Goal: Contribute content

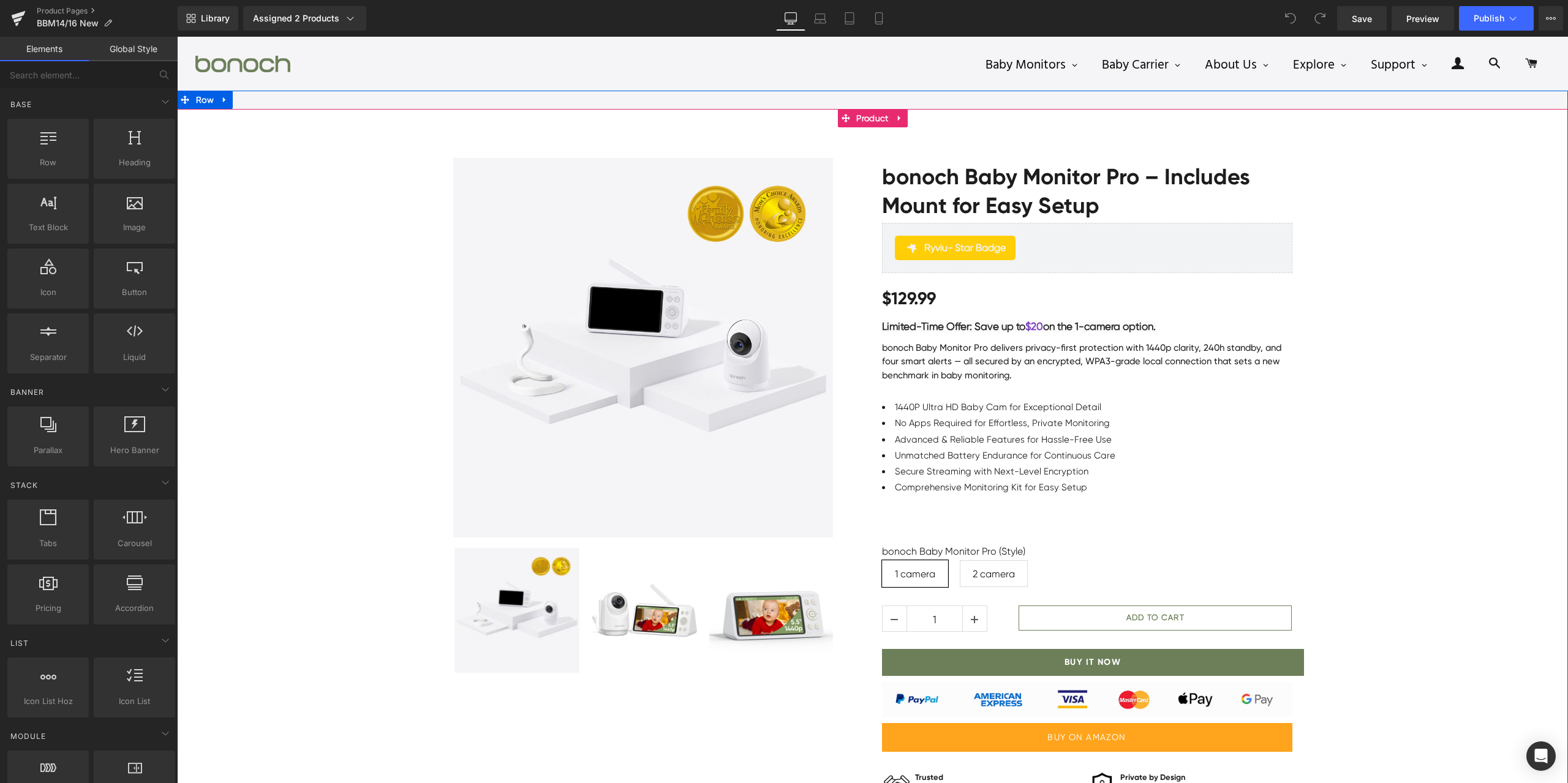
click at [1421, 441] on div "Sale Off (P) Image" at bounding box center [872, 501] width 1390 height 722
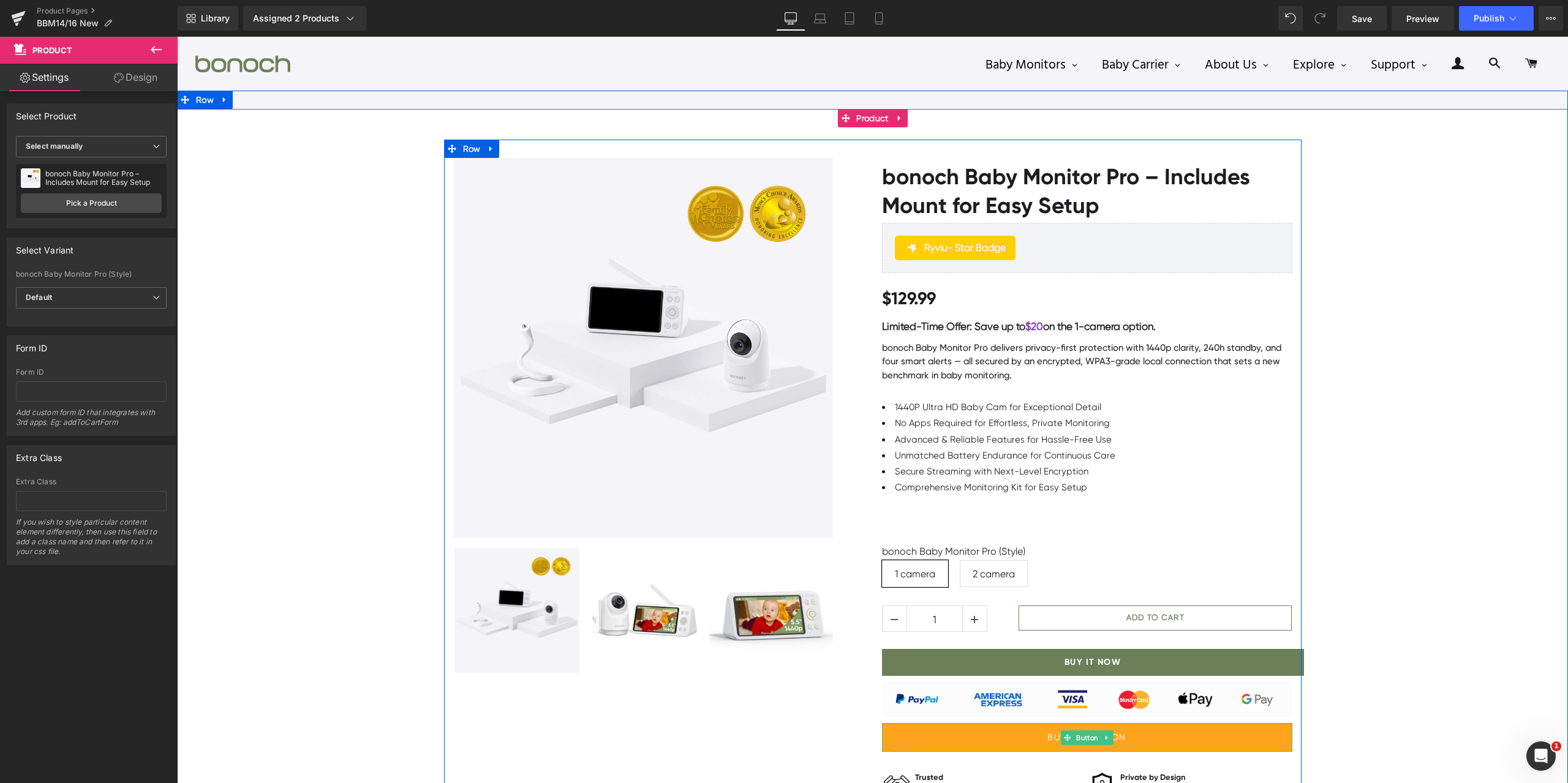
drag, startPoint x: 1081, startPoint y: 737, endPoint x: 542, endPoint y: 633, distance: 548.9
click at [1081, 737] on span "Button" at bounding box center [1087, 738] width 27 height 15
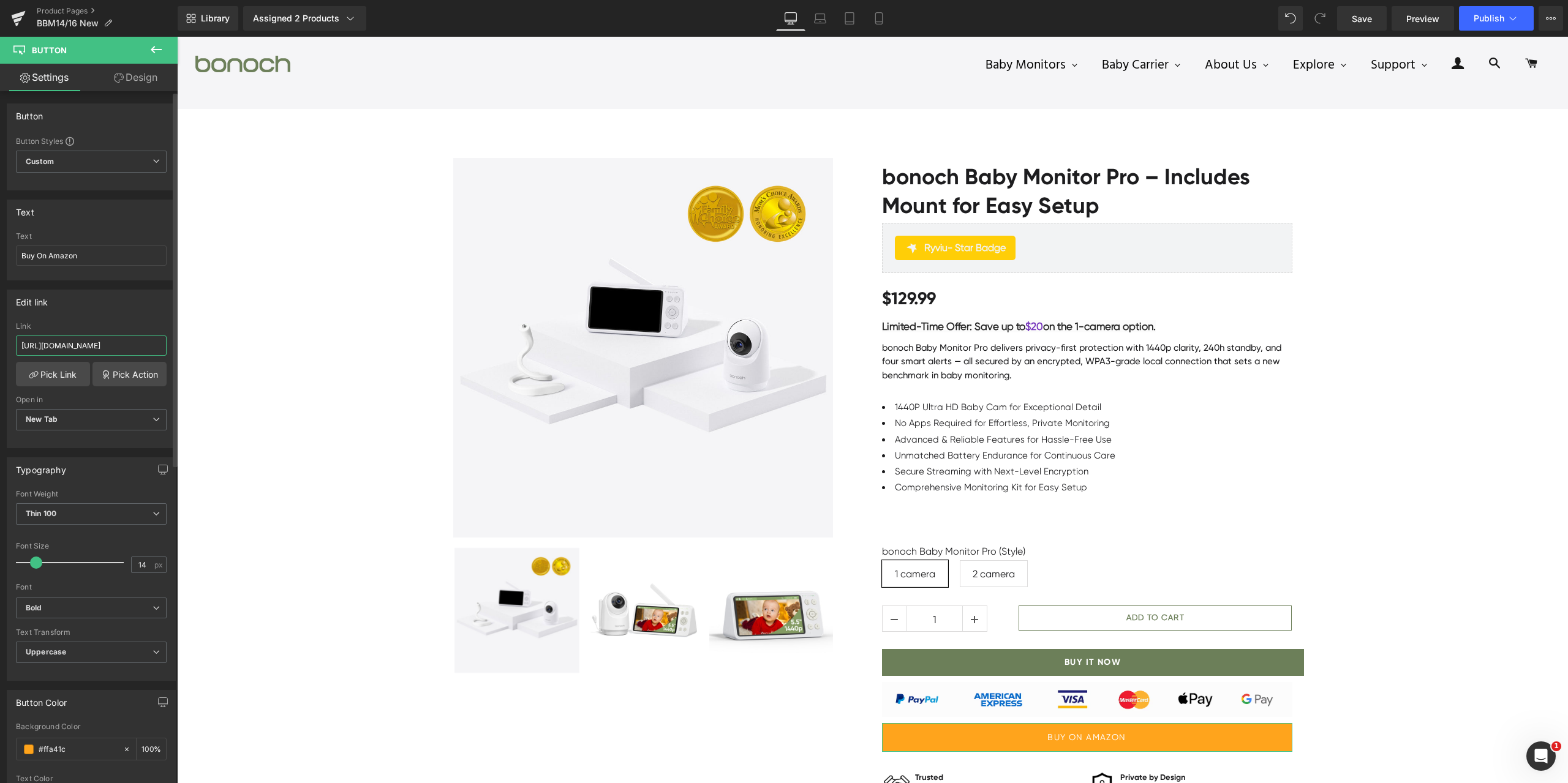
click at [98, 347] on input "[URL][DOMAIN_NAME]" at bounding box center [92, 346] width 151 height 20
paste input "dp/B0FCMGGZF2?[PERSON_NAME]=maas_adg_D05AD3B6863A79E61BD5F0AF14218F8A_afap_abs&…"
type input "[URL][DOMAIN_NAME][PERSON_NAME][PERSON_NAME]"
click at [117, 305] on div "Edit link" at bounding box center [91, 301] width 168 height 23
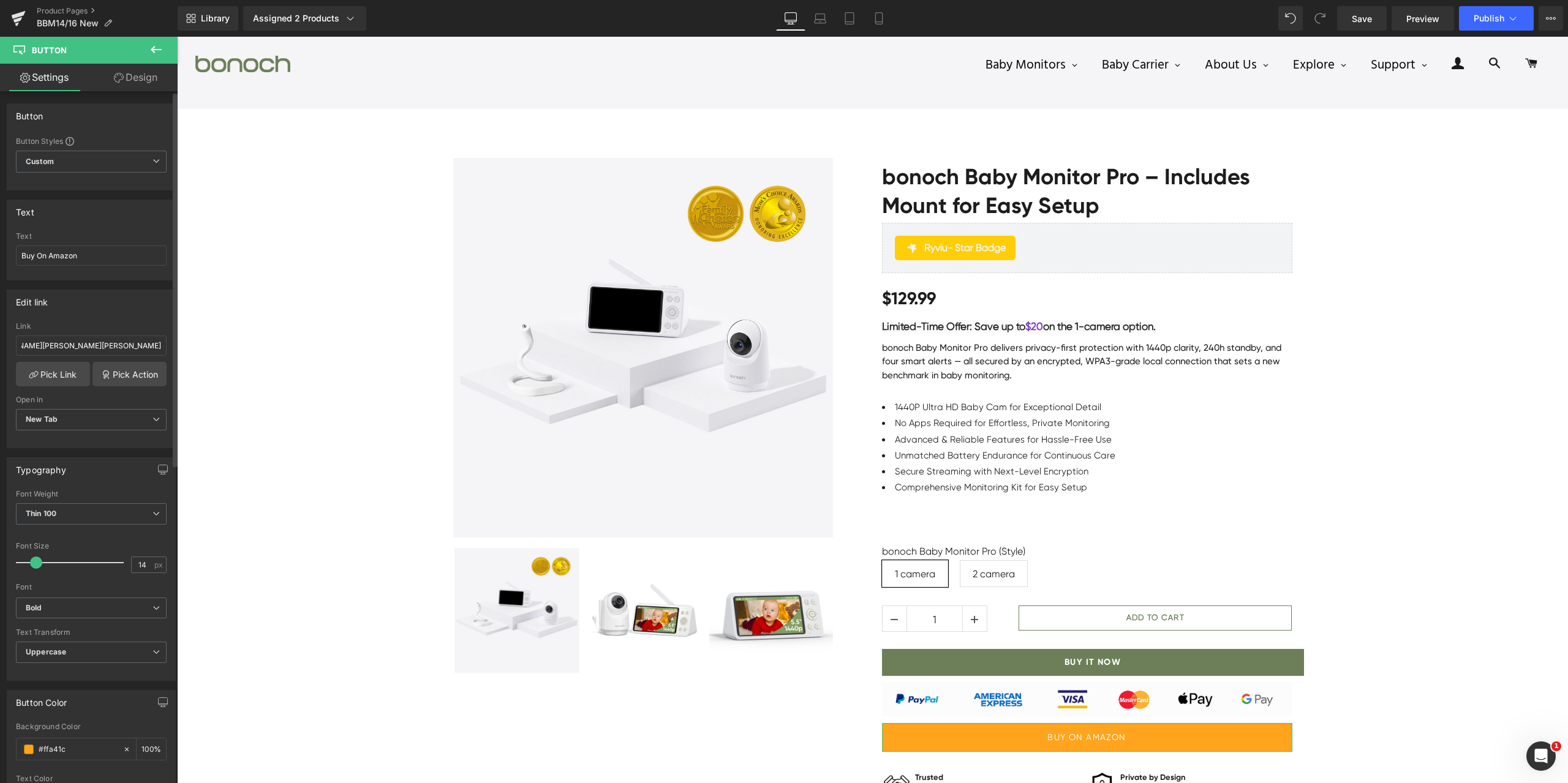
scroll to position [0, 0]
click at [1490, 13] on span "Publish" at bounding box center [1488, 18] width 30 height 10
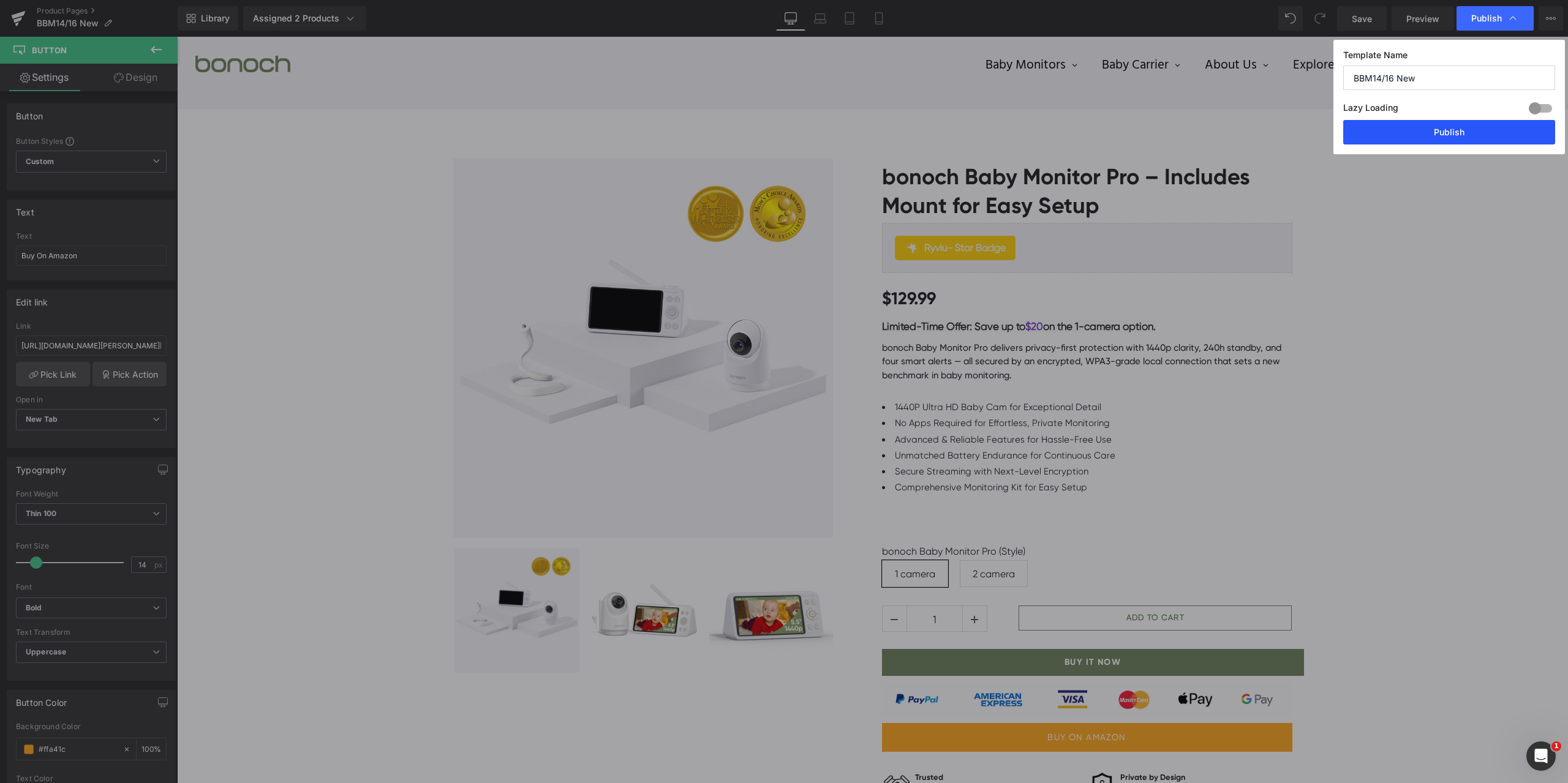
drag, startPoint x: 1468, startPoint y: 123, endPoint x: 1291, endPoint y: 87, distance: 180.6
click at [1468, 123] on button "Publish" at bounding box center [1449, 132] width 212 height 24
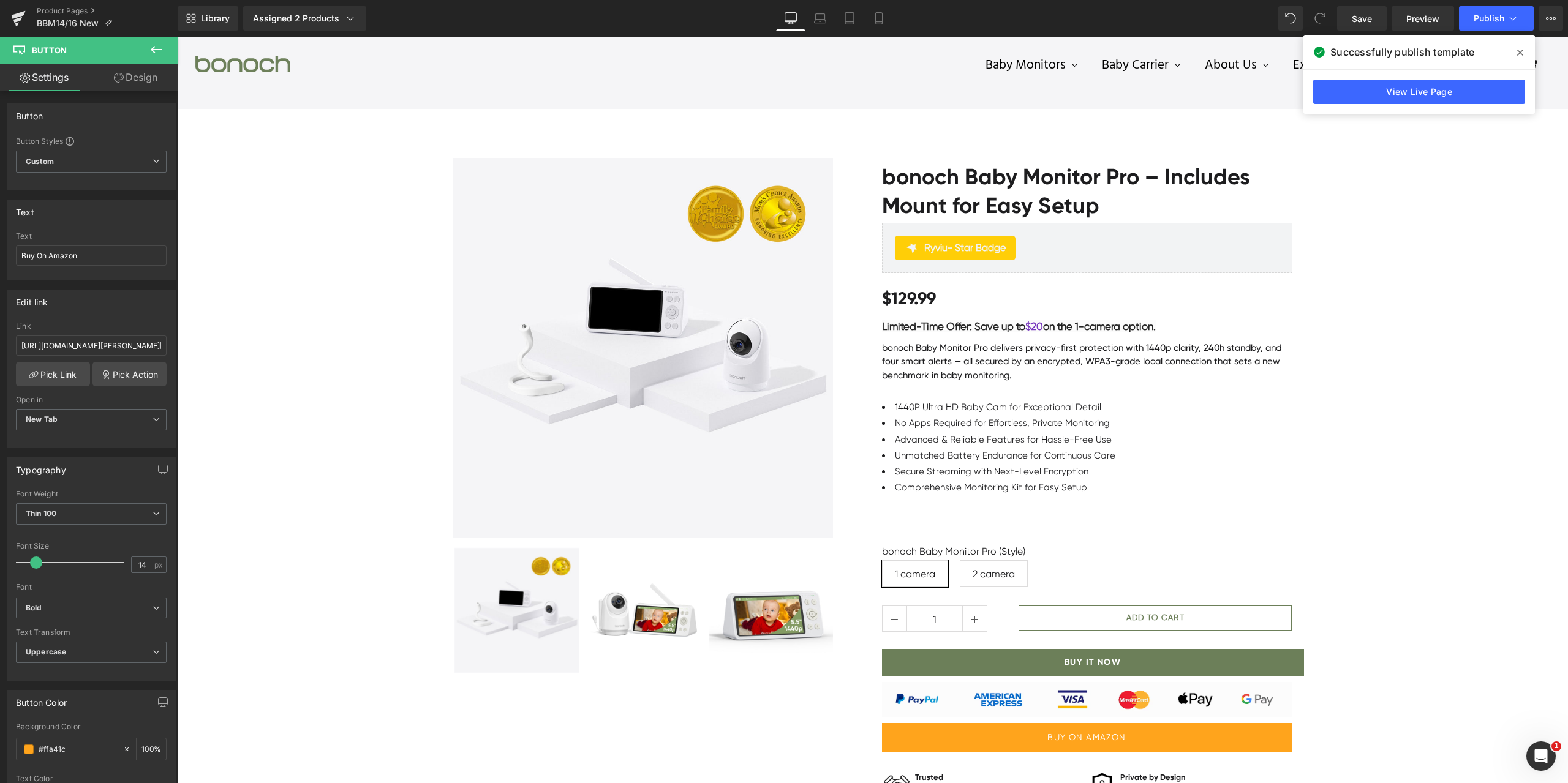
click at [1524, 56] on span at bounding box center [1520, 53] width 19 height 19
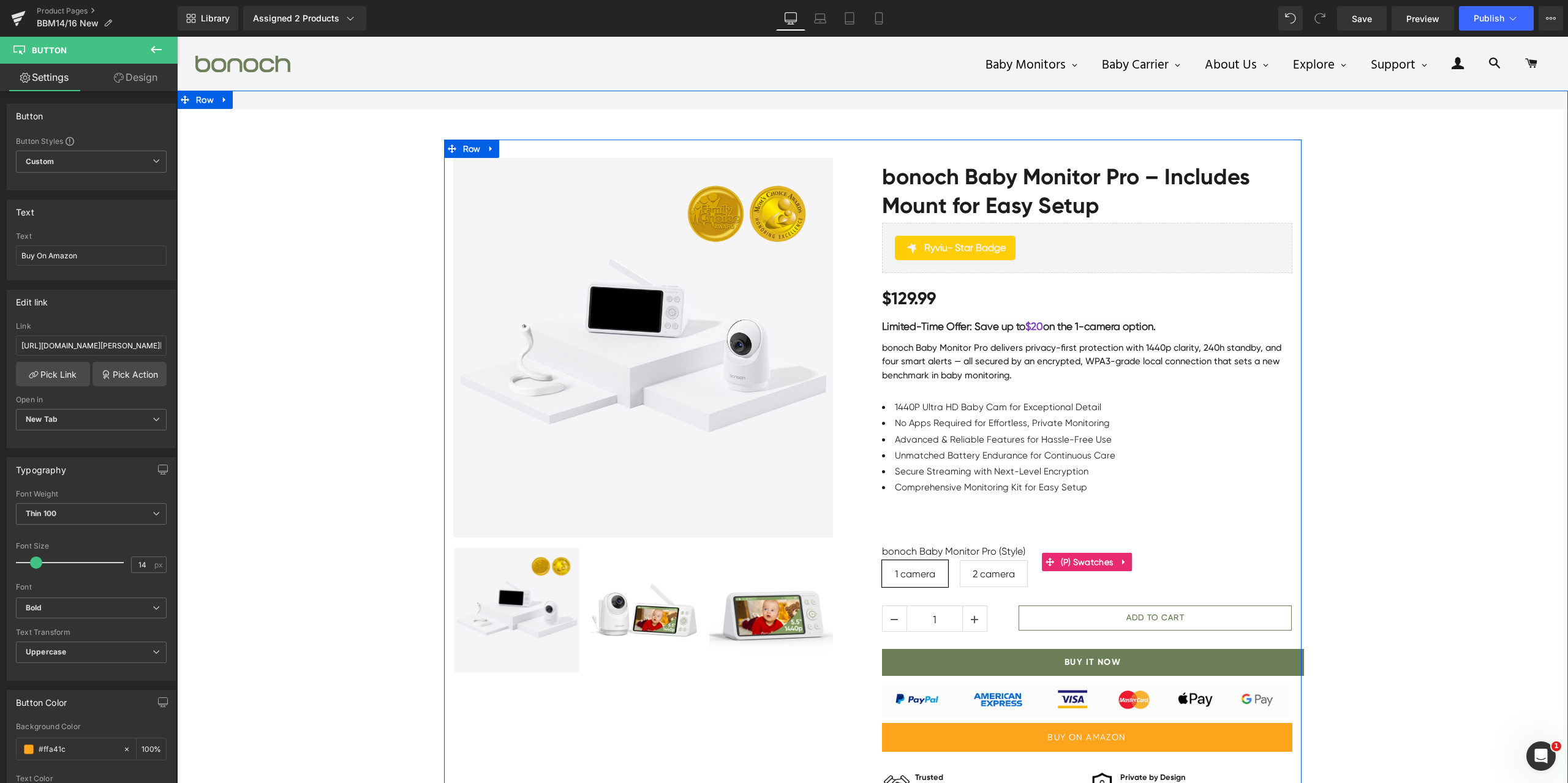
click at [1010, 577] on span "2 camera" at bounding box center [994, 574] width 68 height 27
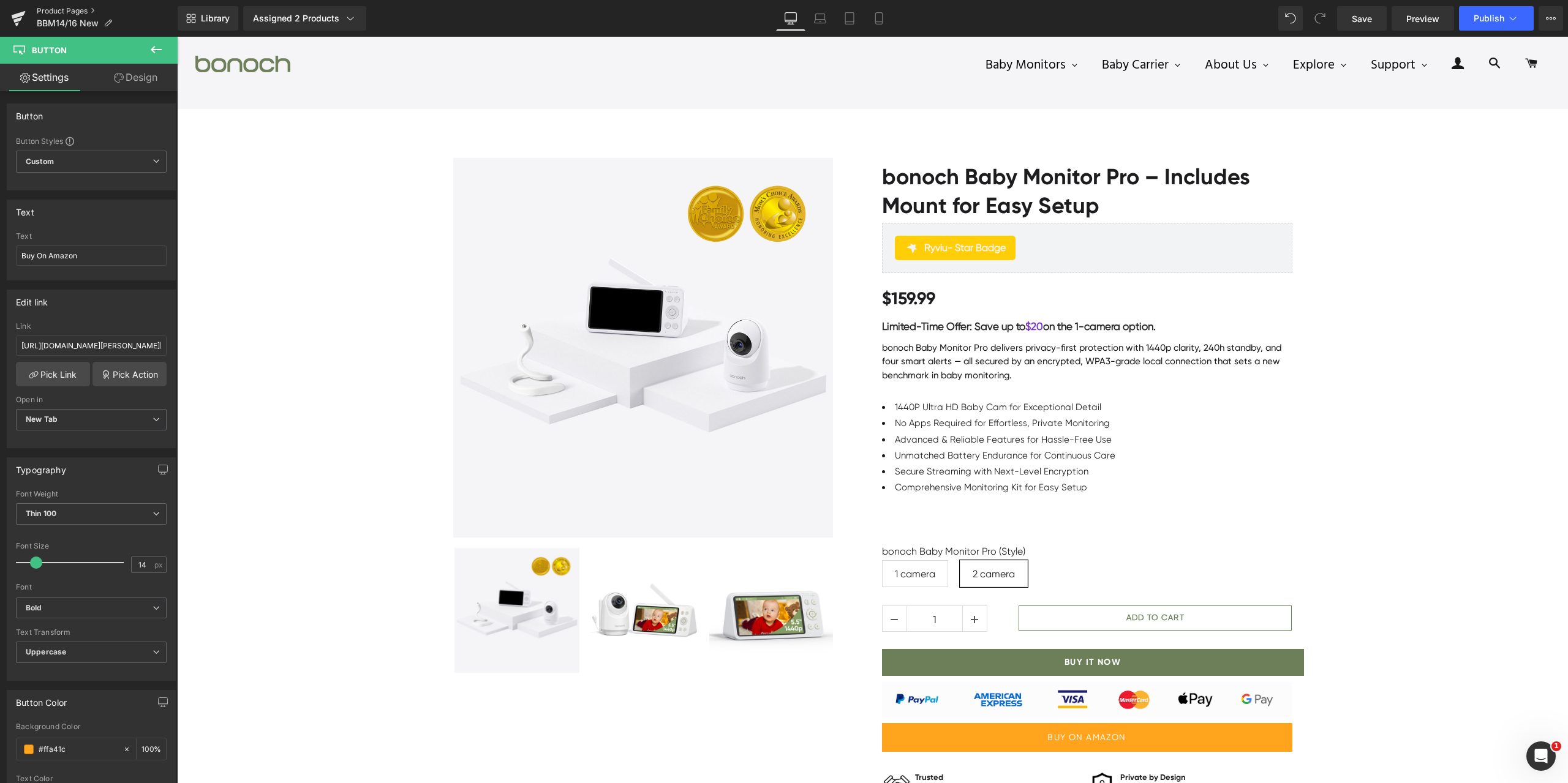
click at [73, 13] on link "Product Pages" at bounding box center [107, 10] width 141 height 10
